Goal: Task Accomplishment & Management: Manage account settings

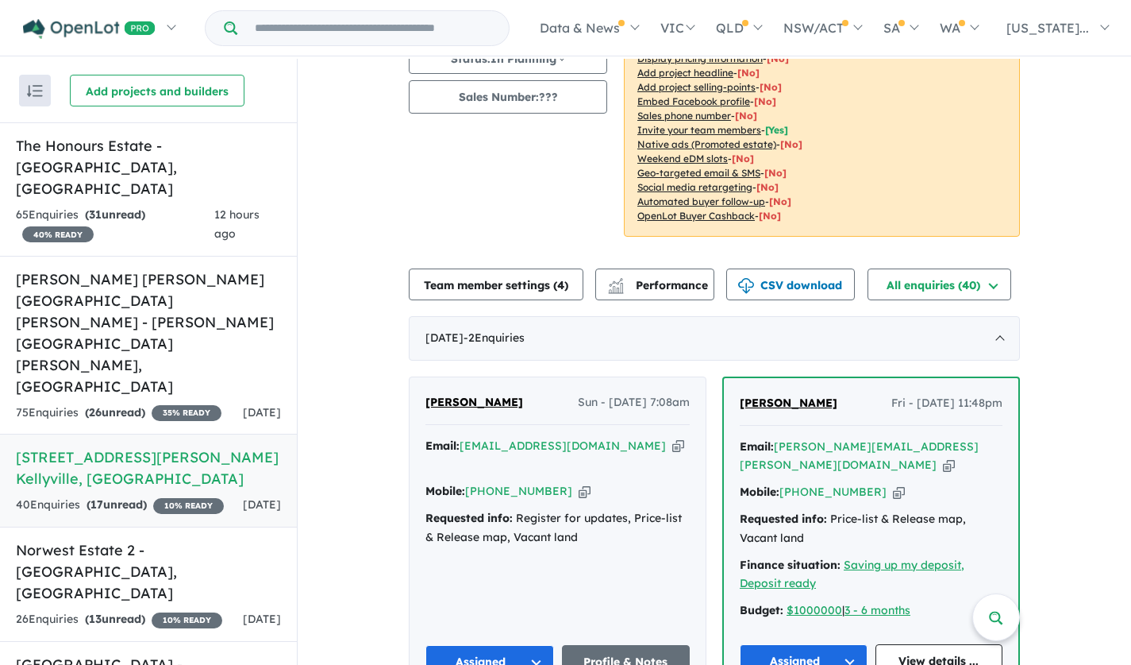
scroll to position [238, 0]
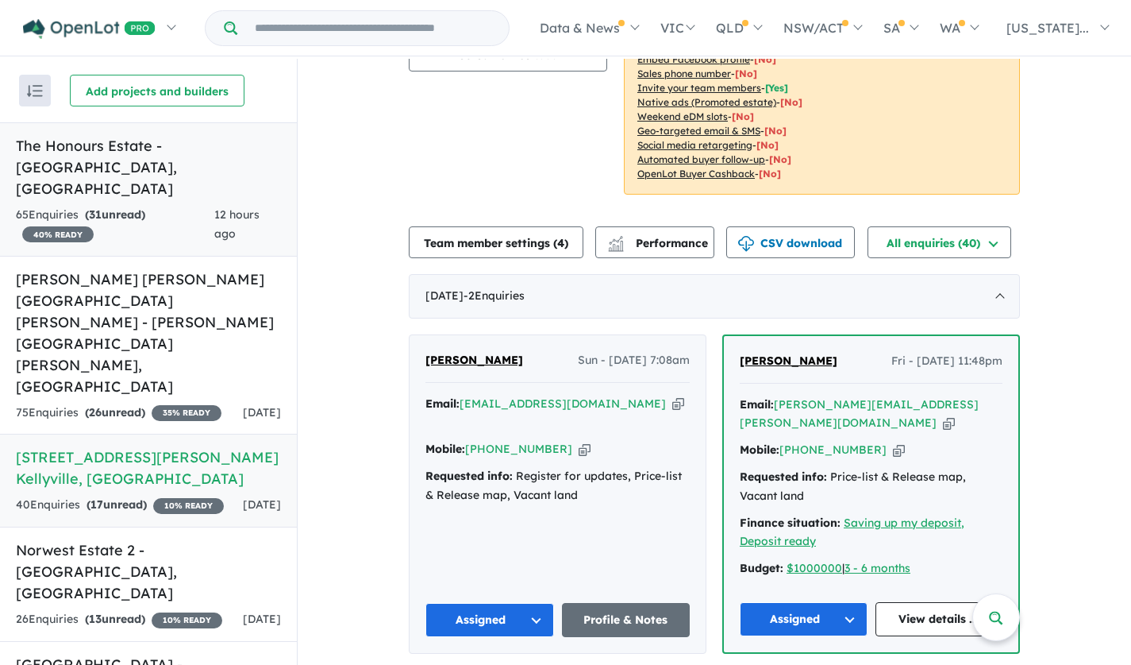
click at [162, 148] on h5 "The Honours Estate - [GEOGRAPHIC_DATA] , [GEOGRAPHIC_DATA]" at bounding box center [148, 167] width 265 height 64
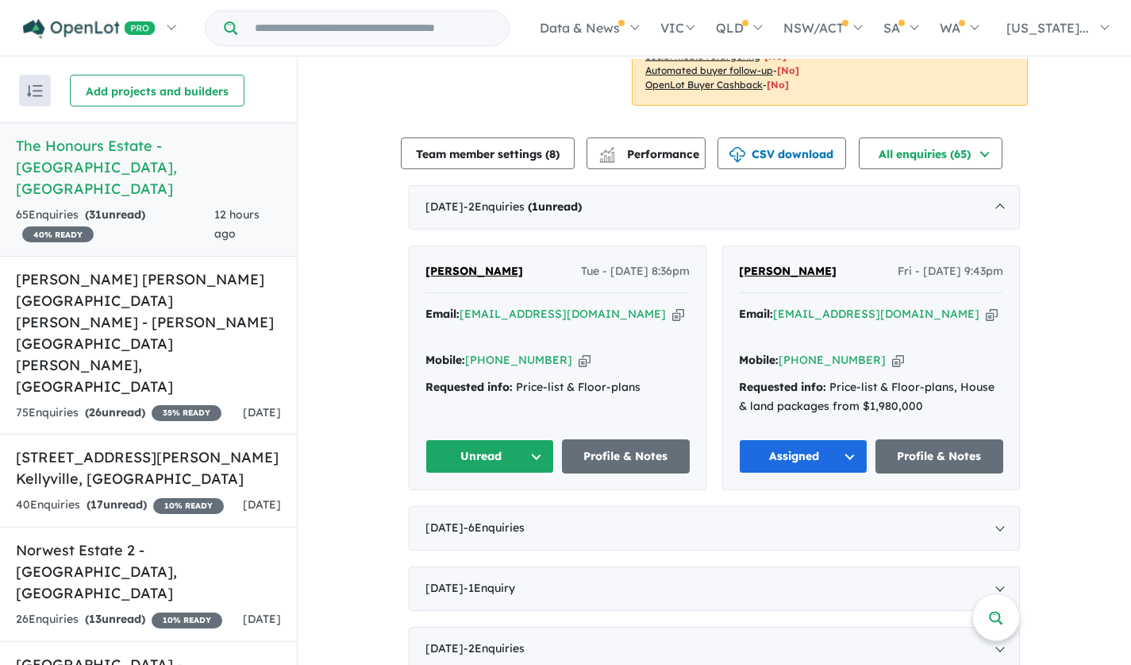
scroll to position [476, 0]
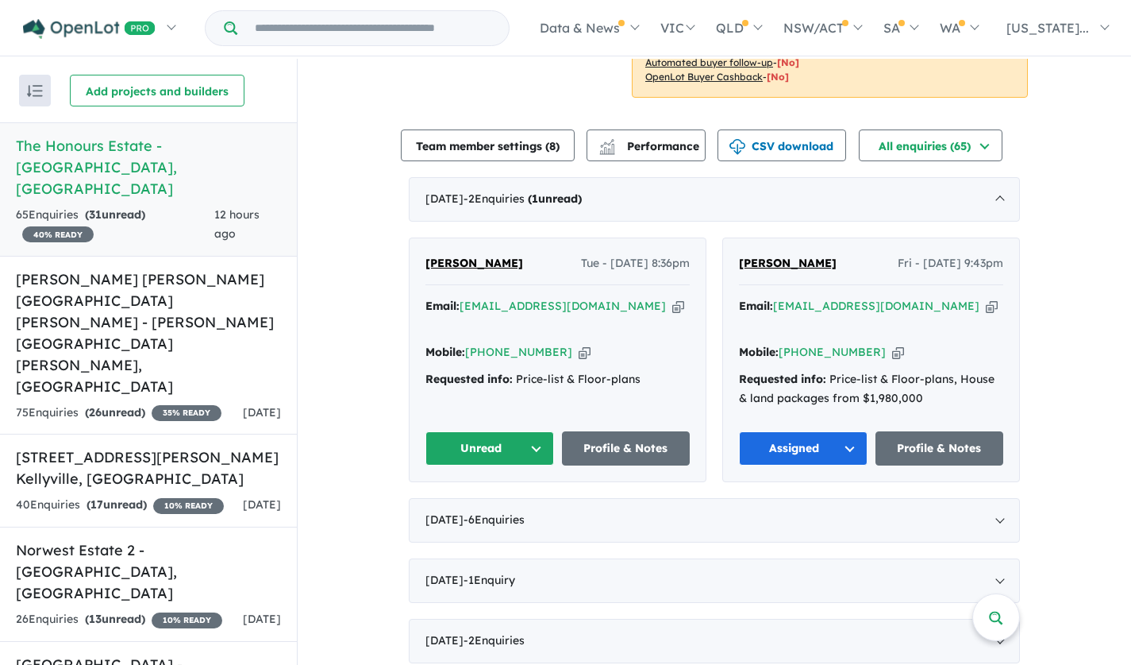
click at [453, 263] on span "[PERSON_NAME]" at bounding box center [475, 263] width 98 height 14
click at [479, 431] on button "Unread" at bounding box center [490, 448] width 129 height 34
click at [455, 507] on button "Assigned" at bounding box center [495, 522] width 138 height 37
